Goal: Task Accomplishment & Management: Manage account settings

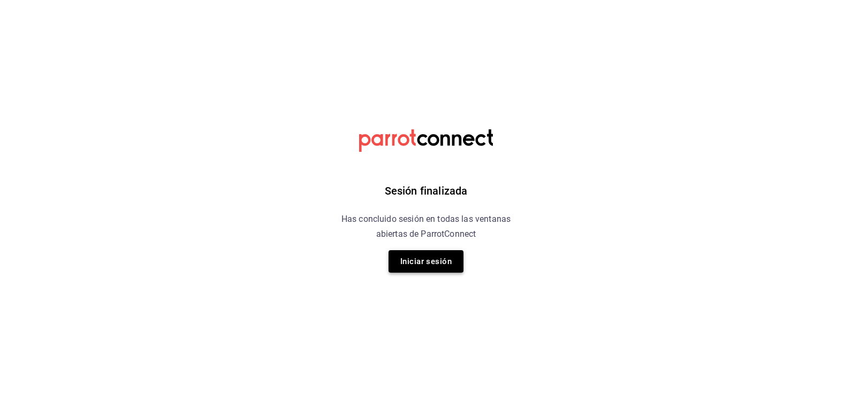
click at [402, 264] on button "Iniciar sesión" at bounding box center [425, 261] width 75 height 22
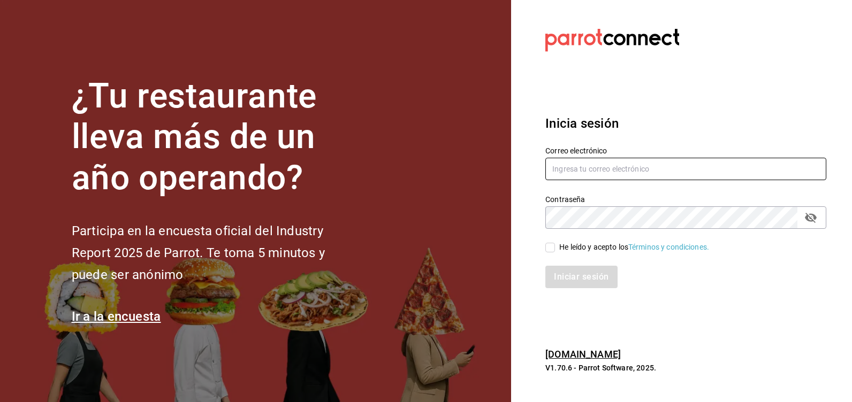
click at [572, 173] on input "text" at bounding box center [685, 169] width 281 height 22
type input "marthadelaog@live.com"
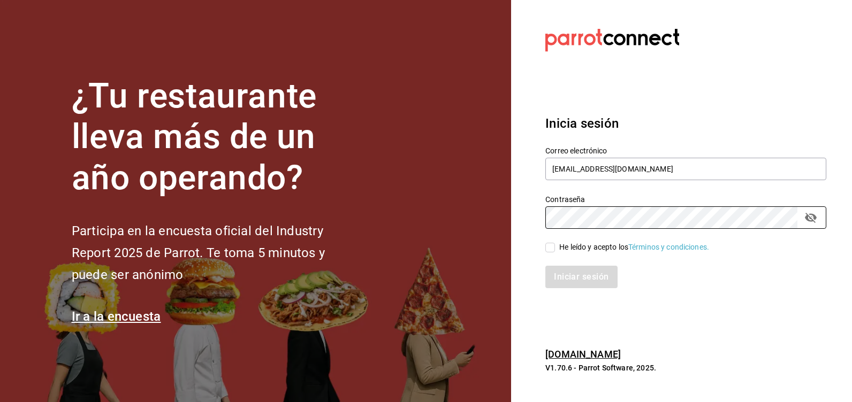
click at [555, 249] on input "He leído y acepto los Términos y condiciones." at bounding box center [550, 248] width 10 height 10
checkbox input "true"
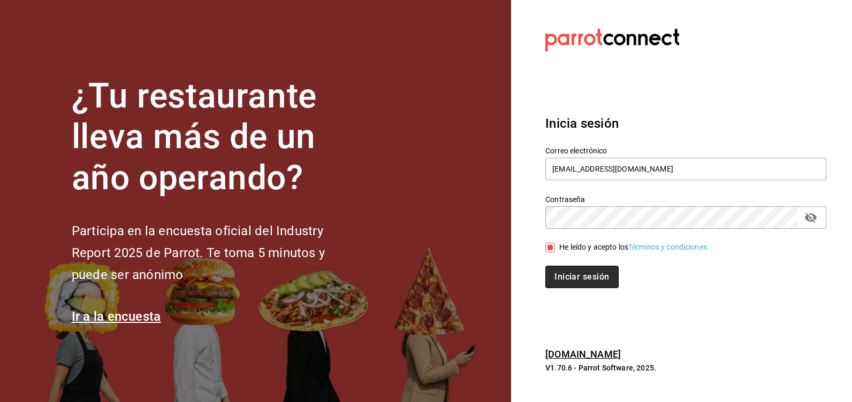
click at [556, 272] on button "Iniciar sesión" at bounding box center [581, 277] width 73 height 22
